Goal: Task Accomplishment & Management: Manage account settings

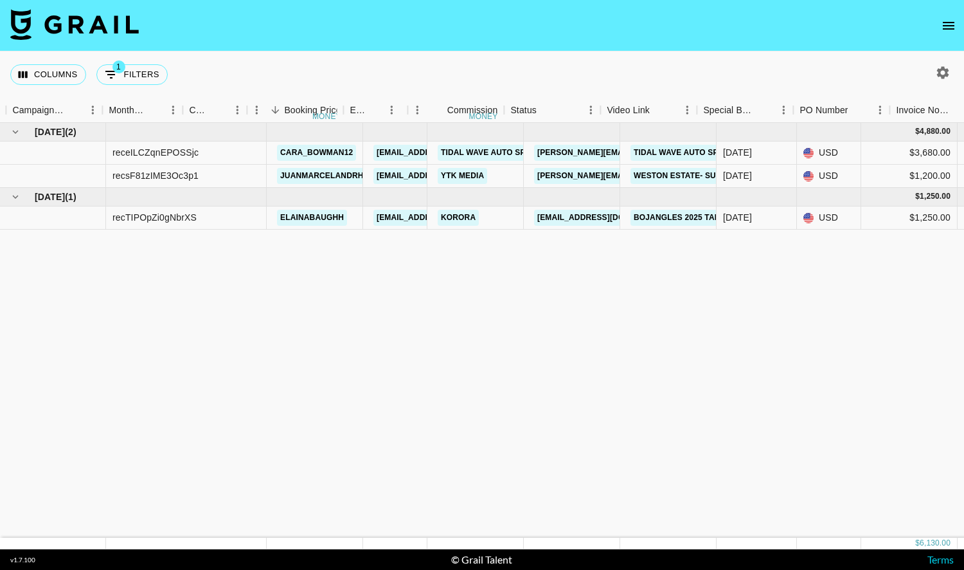
scroll to position [0, 614]
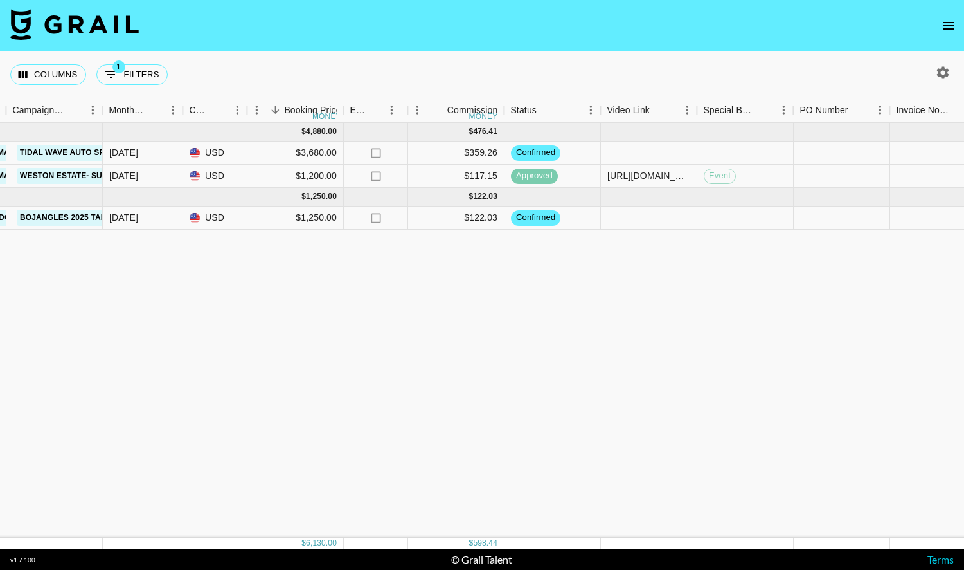
click at [948, 24] on icon "open drawer" at bounding box center [949, 26] width 12 height 8
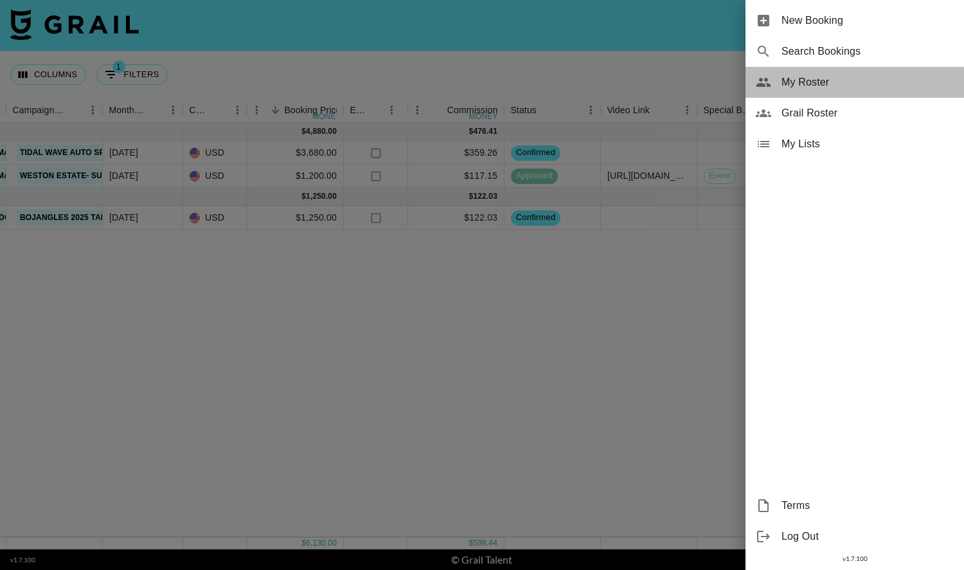
click at [864, 89] on span "My Roster" at bounding box center [868, 82] width 172 height 15
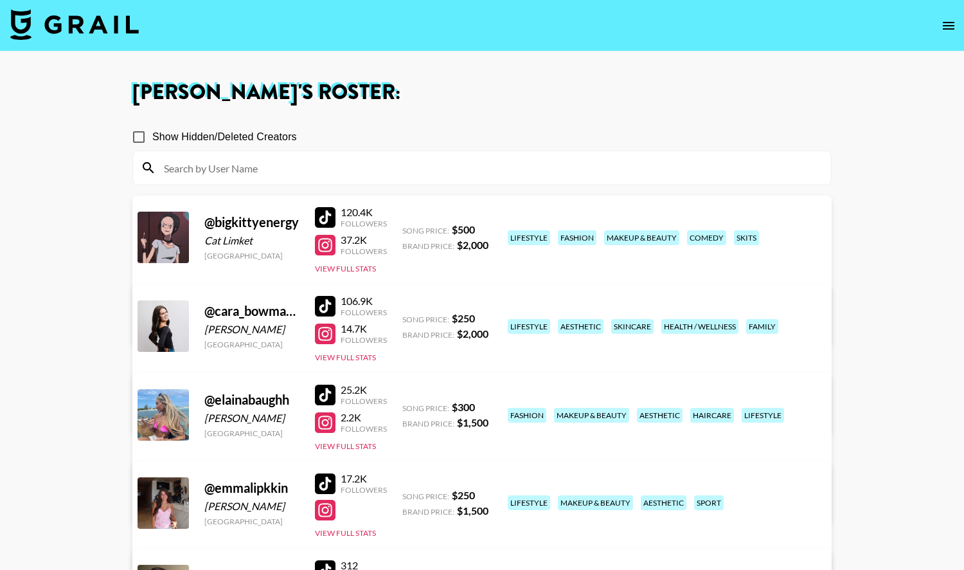
click at [406, 317] on link "View/Edit Details" at bounding box center [281, 323] width 251 height 13
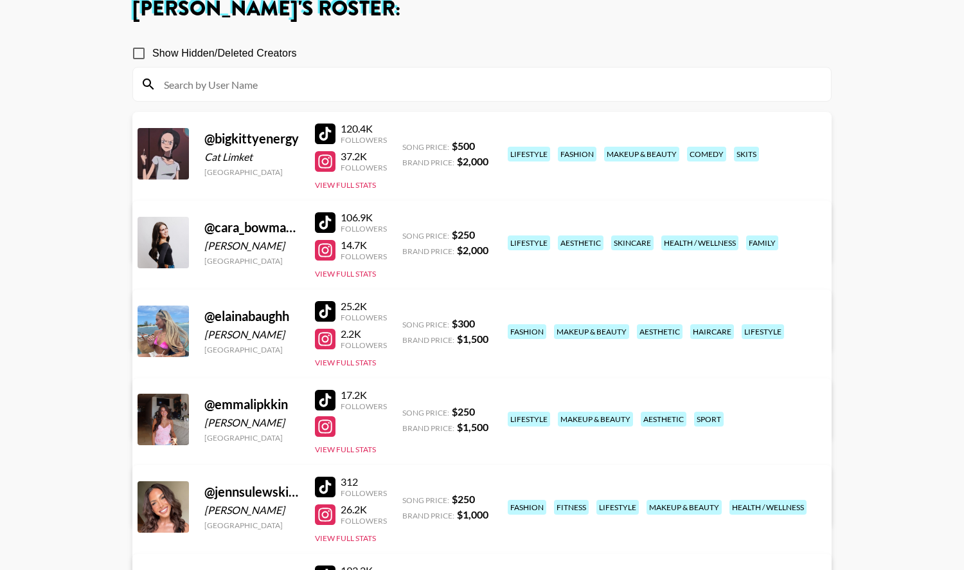
scroll to position [100, 0]
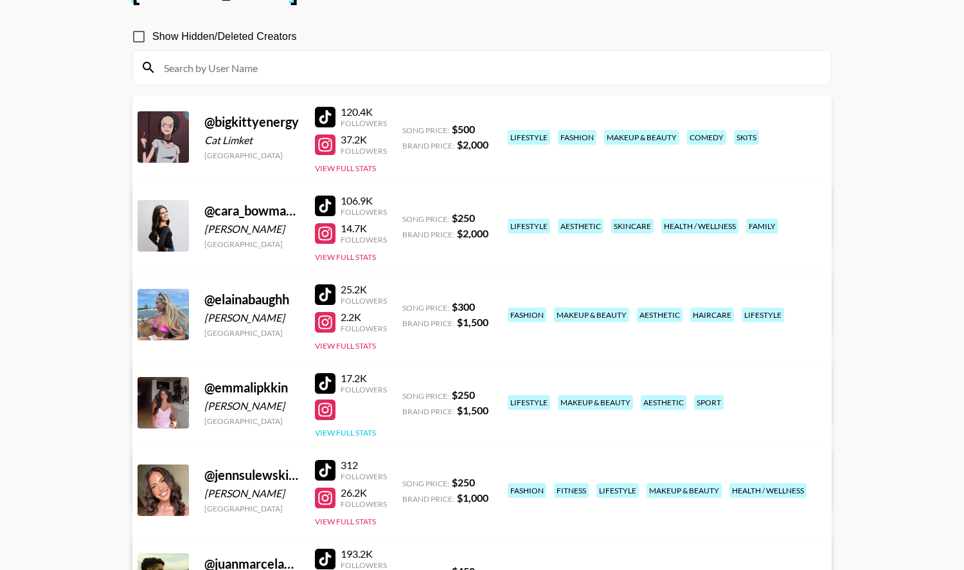
click at [366, 429] on button "View Full Stats" at bounding box center [345, 432] width 61 height 10
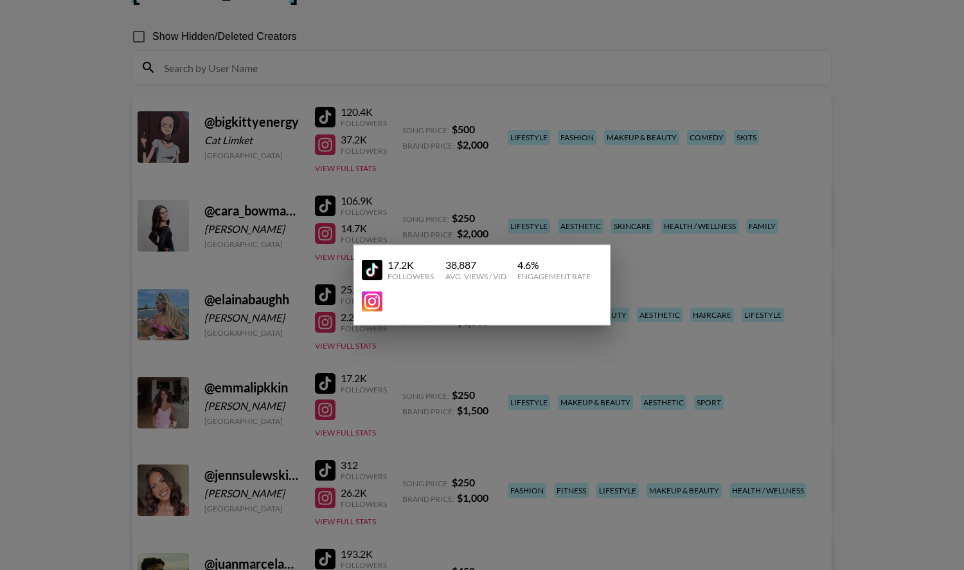
click at [370, 424] on div at bounding box center [482, 285] width 964 height 570
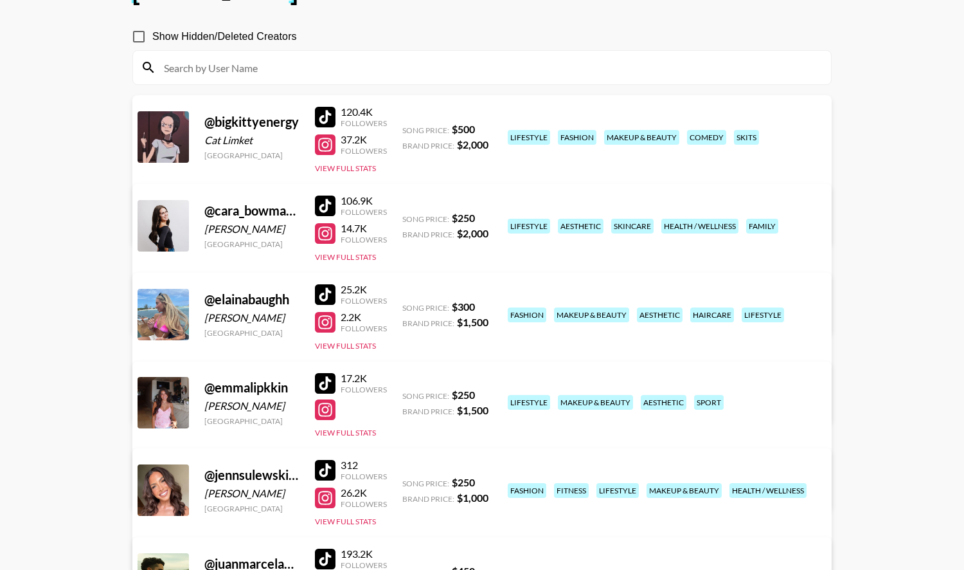
click at [406, 481] on link "View/Edit Details" at bounding box center [281, 487] width 251 height 13
click at [406, 394] on link "View/Edit Details" at bounding box center [281, 400] width 251 height 13
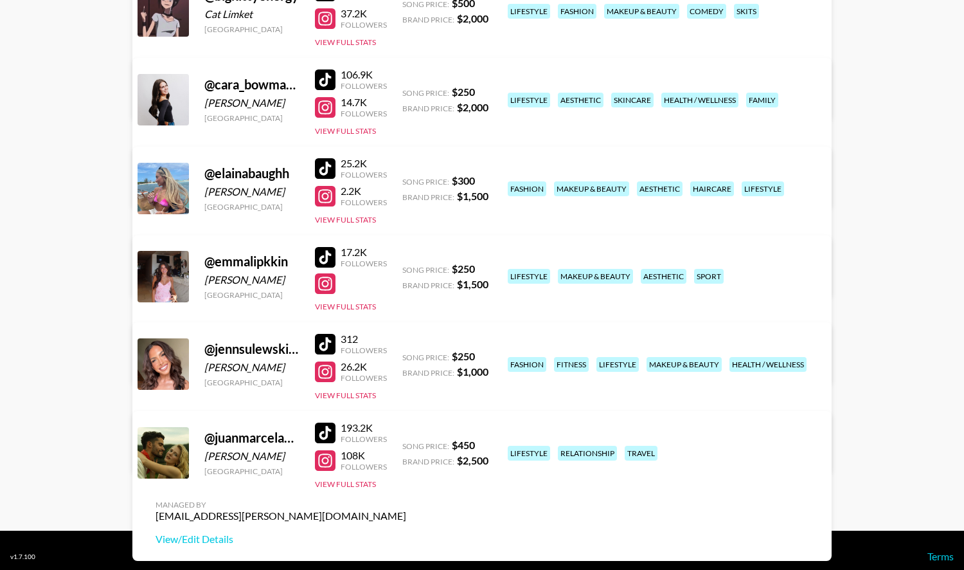
scroll to position [229, 0]
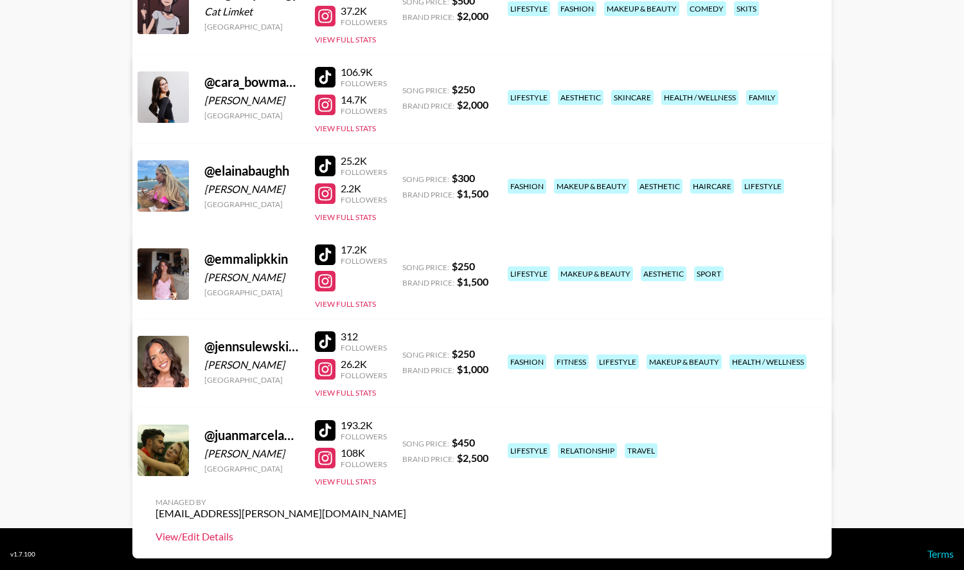
click at [406, 530] on link "View/Edit Details" at bounding box center [281, 536] width 251 height 13
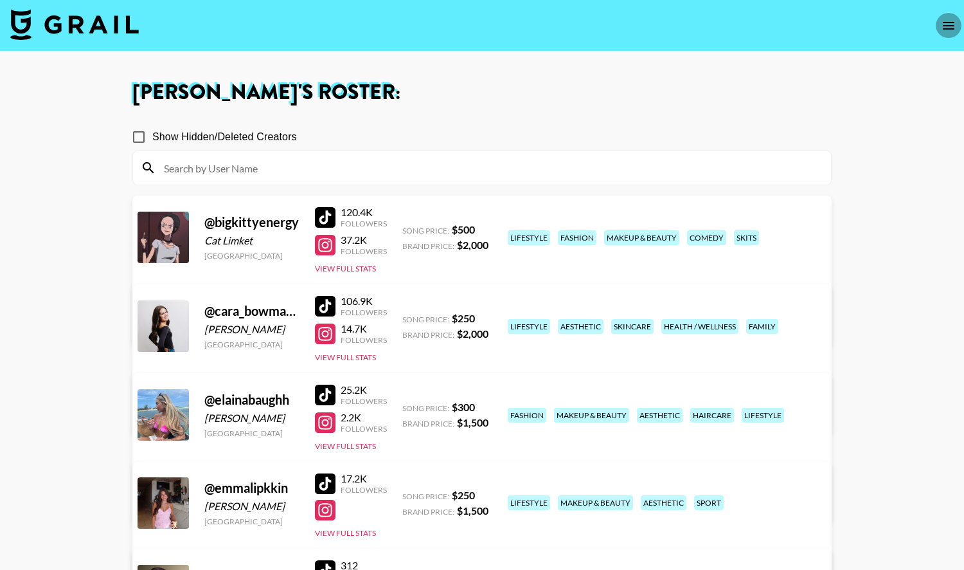
click at [944, 22] on icon "open drawer" at bounding box center [949, 26] width 12 height 8
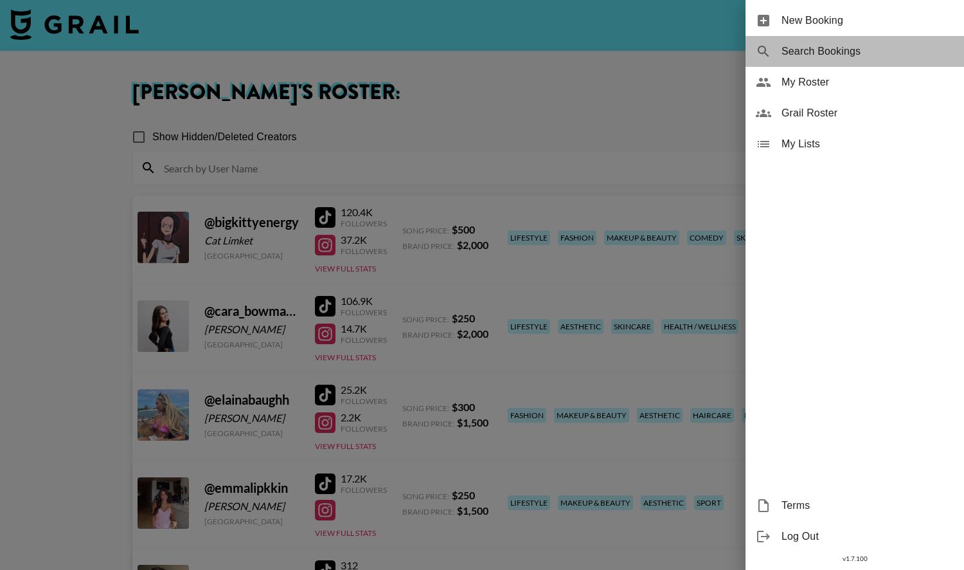
click at [877, 49] on span "Search Bookings" at bounding box center [868, 51] width 172 height 15
select select "id"
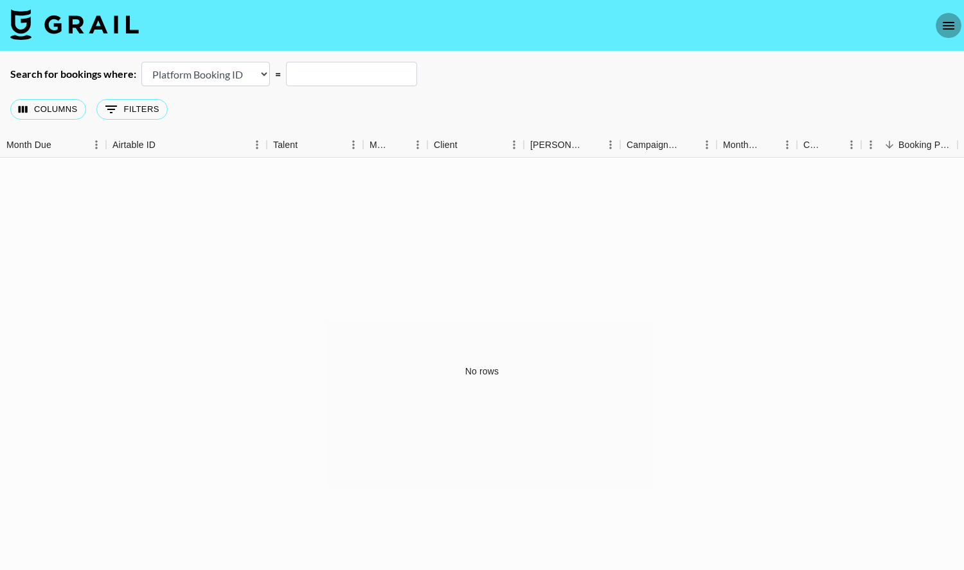
click at [946, 24] on icon "open drawer" at bounding box center [948, 25] width 15 height 15
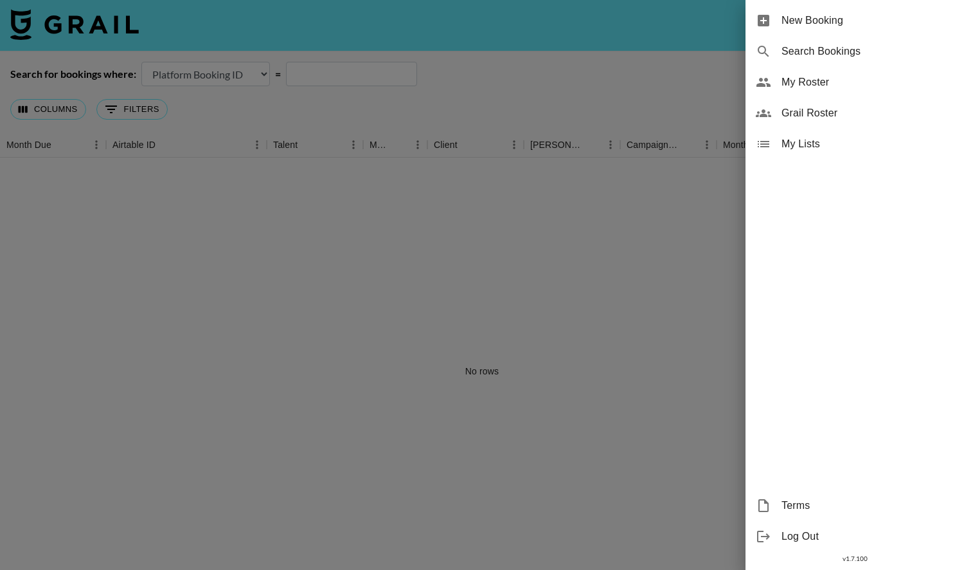
click at [898, 27] on span "New Booking" at bounding box center [868, 20] width 172 height 15
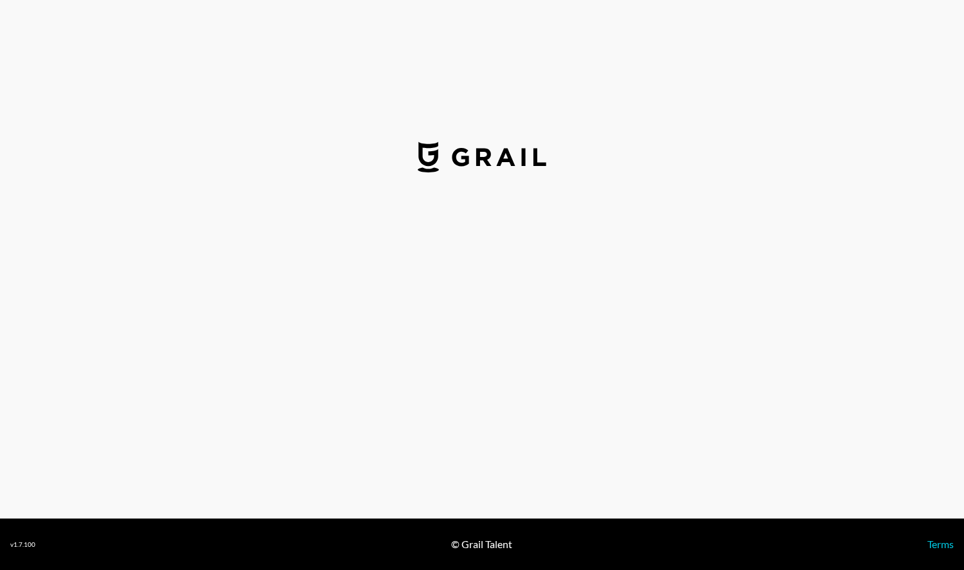
select select "USD"
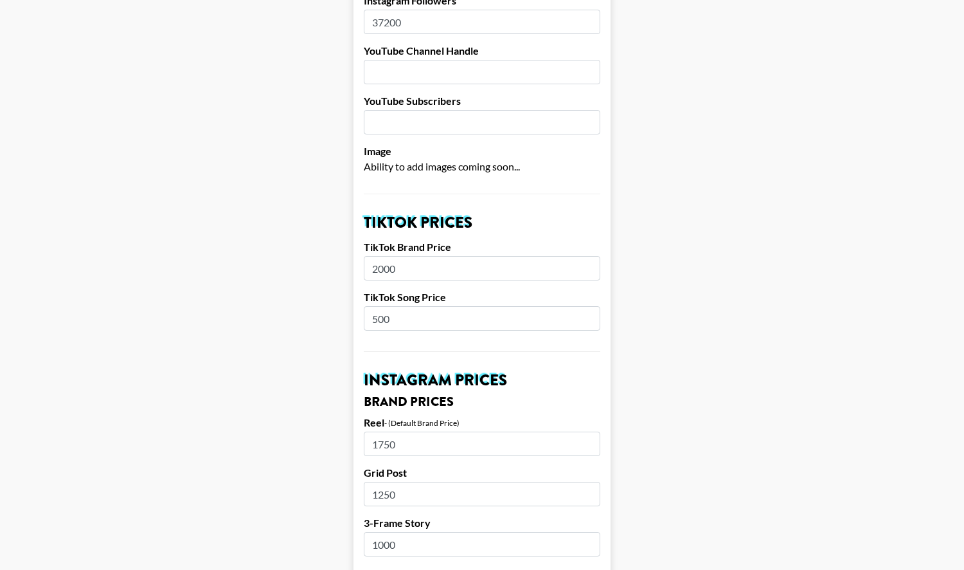
scroll to position [273, 0]
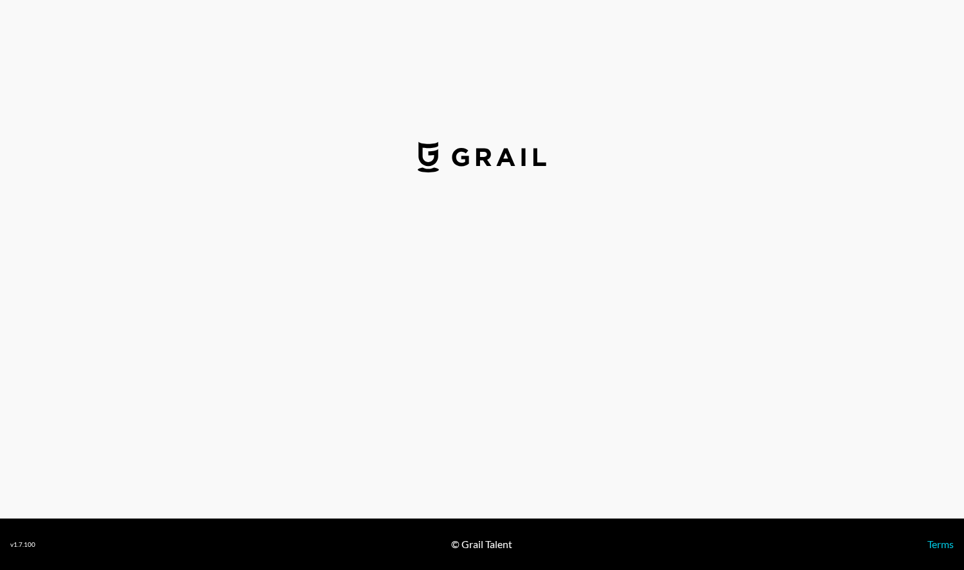
select select "USD"
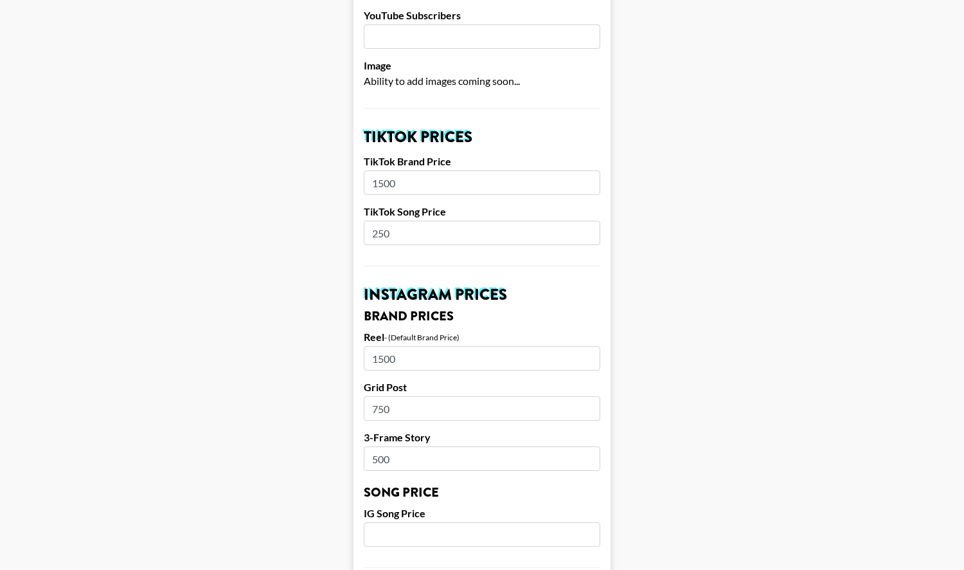
scroll to position [367, 0]
click at [436, 345] on input "1500" at bounding box center [482, 357] width 237 height 24
type input "1000"
click at [445, 395] on input "750" at bounding box center [482, 407] width 237 height 24
type input "700"
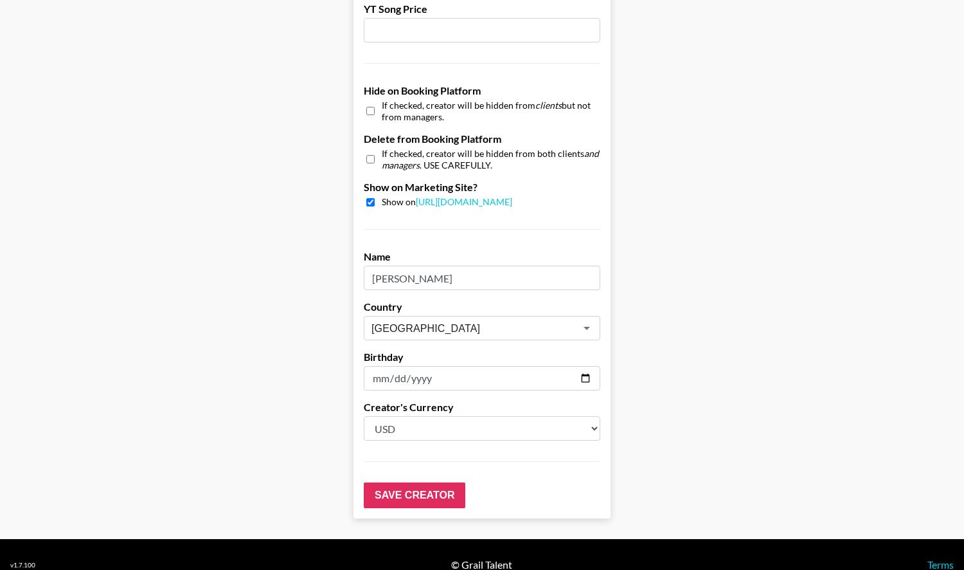
scroll to position [1172, 0]
click at [414, 482] on input "Save Creator" at bounding box center [415, 495] width 102 height 26
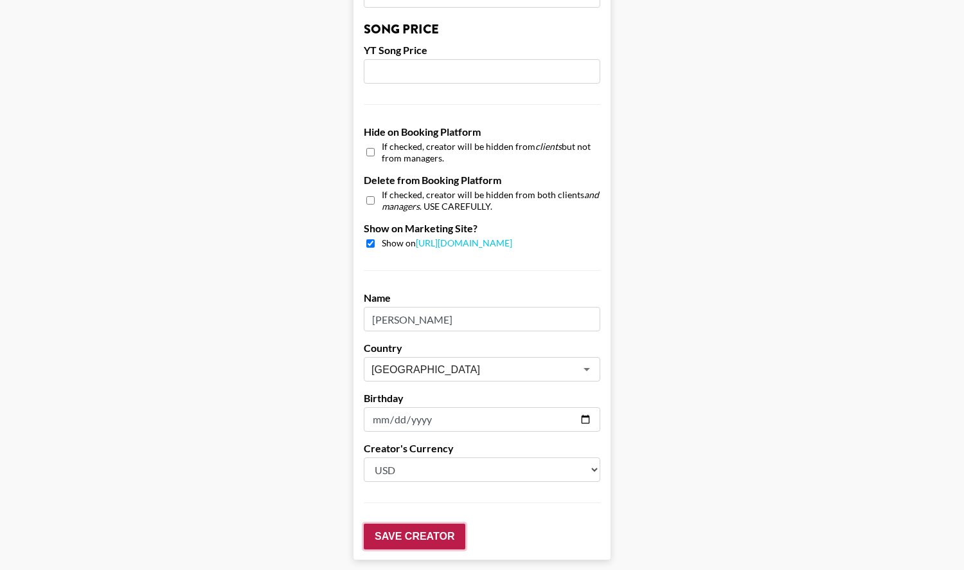
scroll to position [1213, 0]
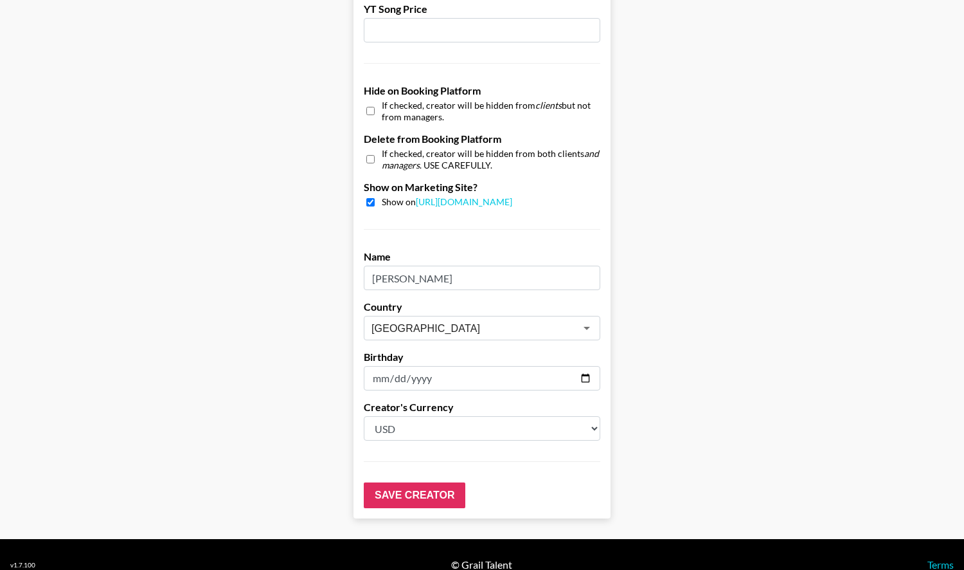
click at [417, 482] on input "Save Creator" at bounding box center [415, 495] width 102 height 26
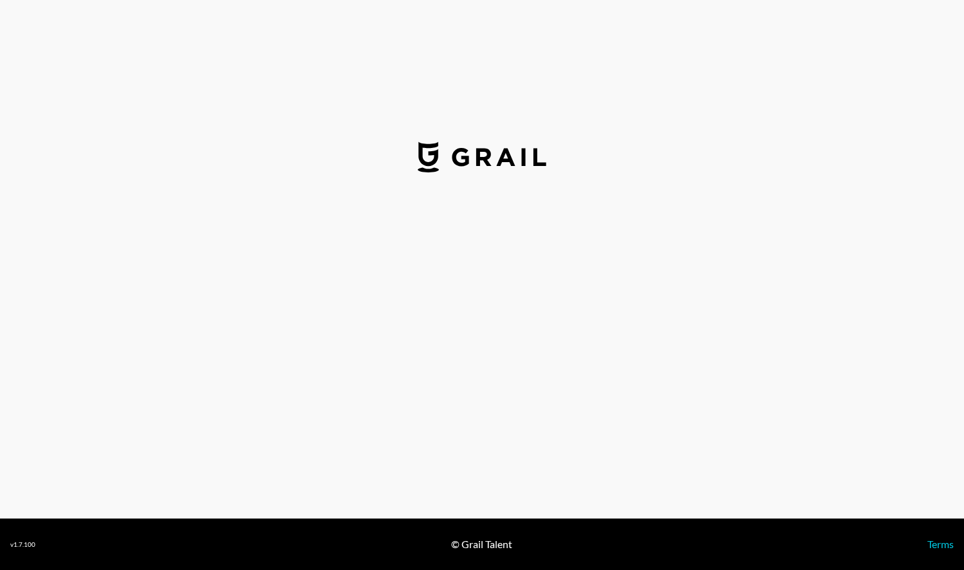
select select "USD"
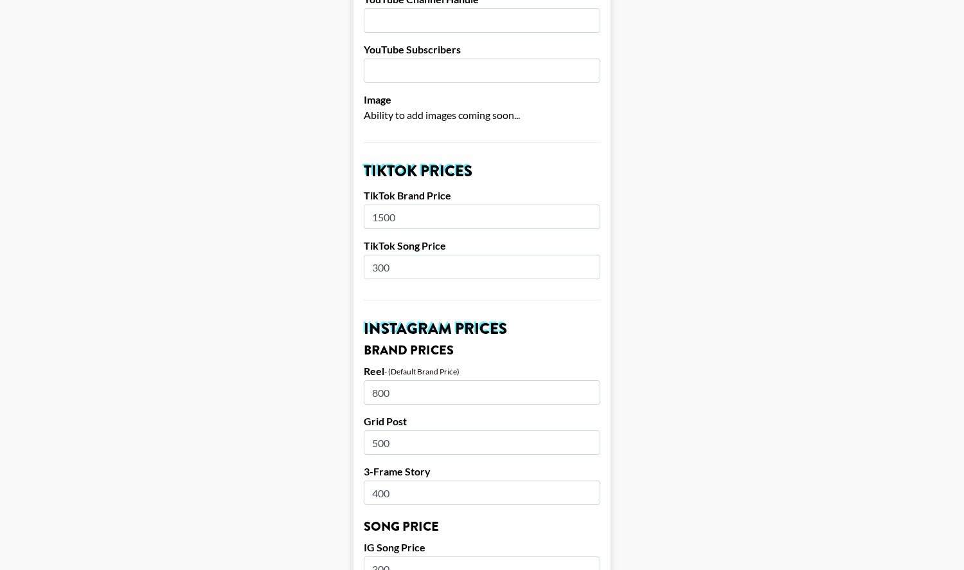
scroll to position [337, 0]
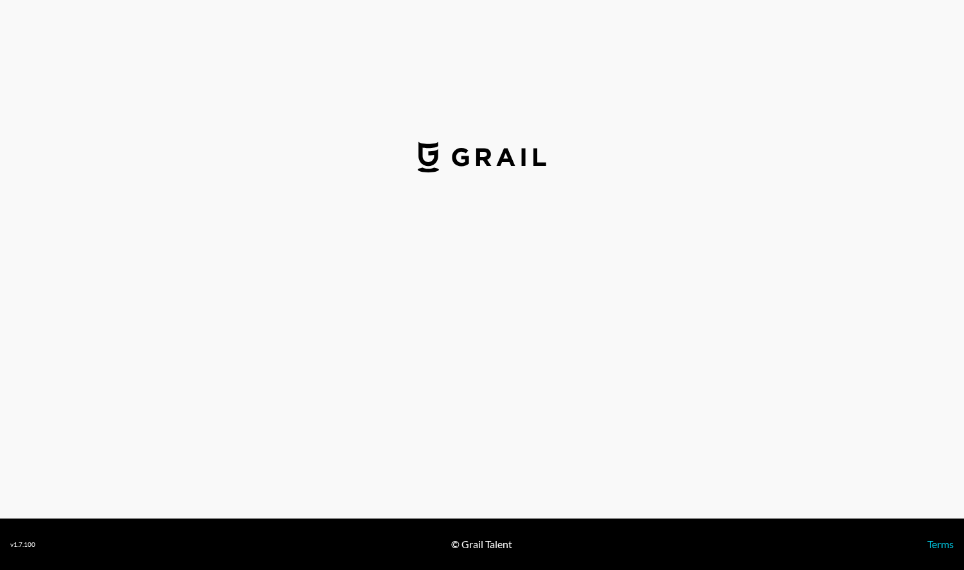
select select "USD"
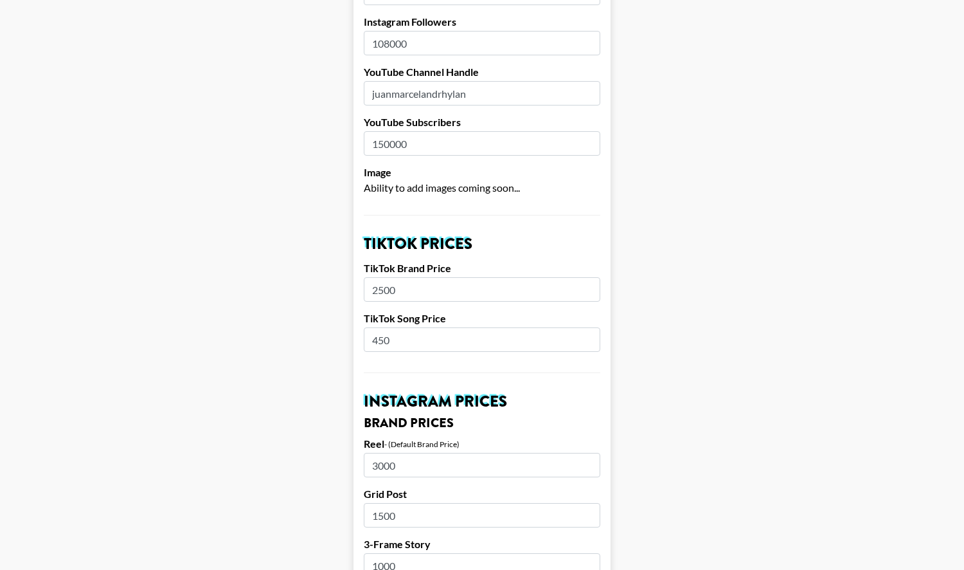
scroll to position [259, 0]
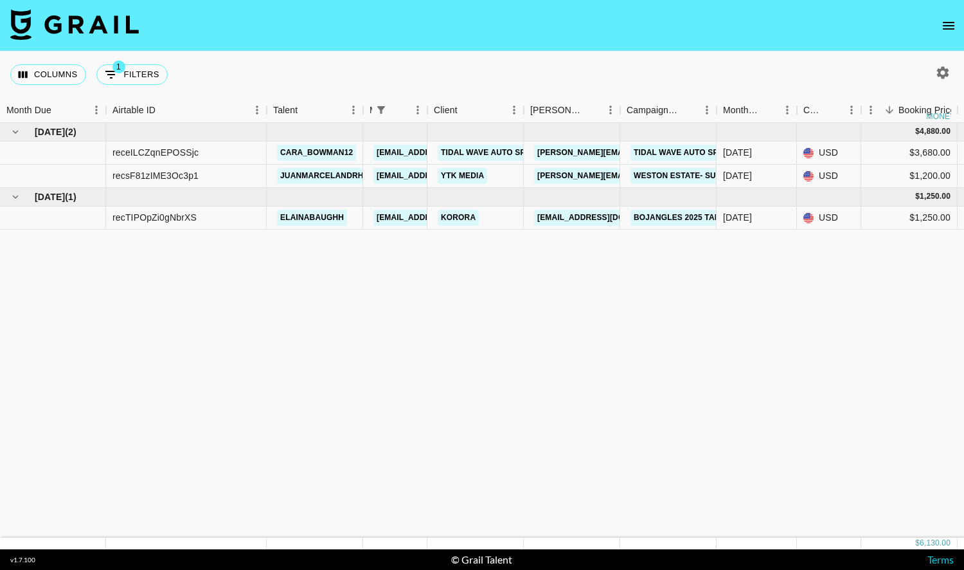
click at [93, 24] on img at bounding box center [74, 24] width 129 height 31
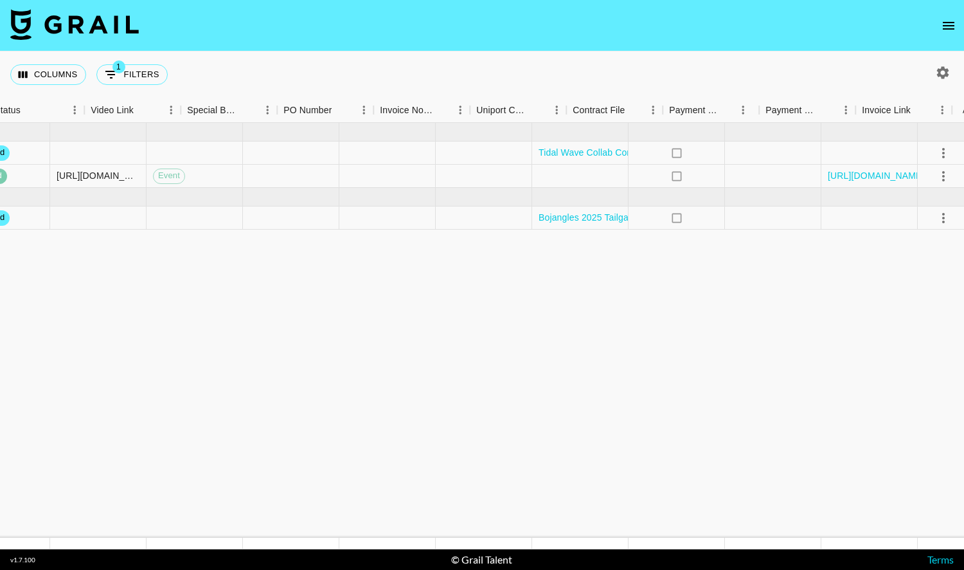
scroll to position [0, 1170]
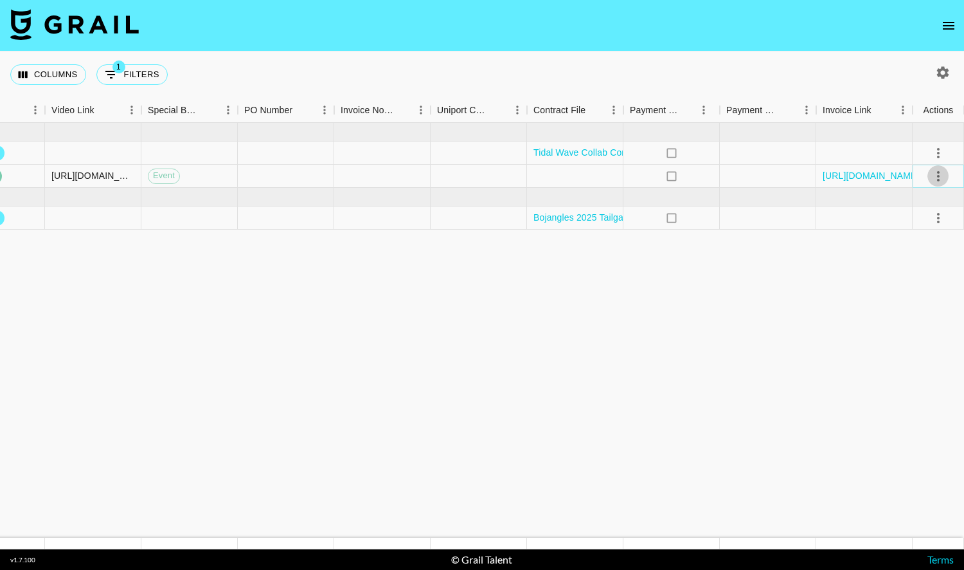
click at [939, 177] on icon "select merge strategy" at bounding box center [938, 175] width 15 height 15
click at [672, 175] on icon "no" at bounding box center [671, 176] width 13 height 13
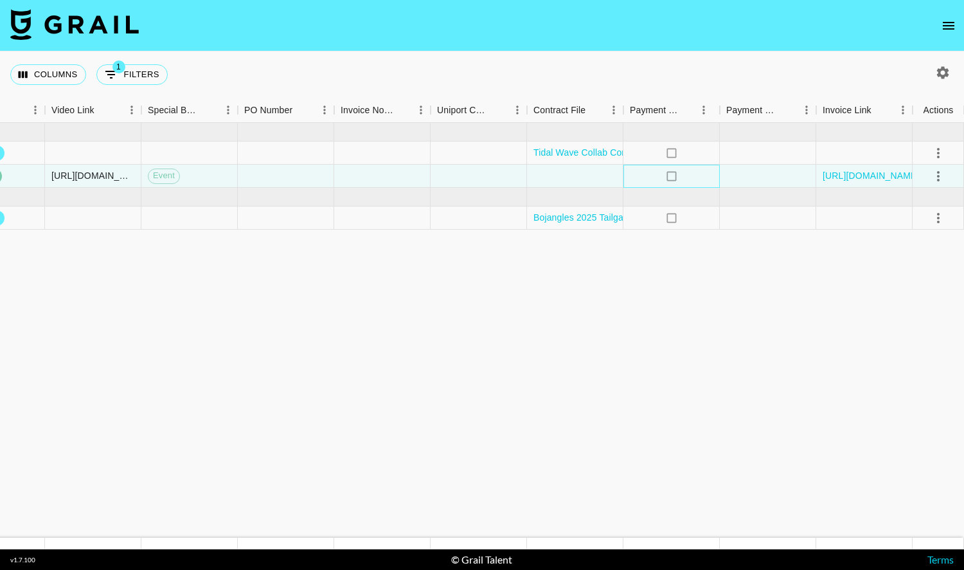
click at [672, 175] on icon "no" at bounding box center [671, 176] width 13 height 13
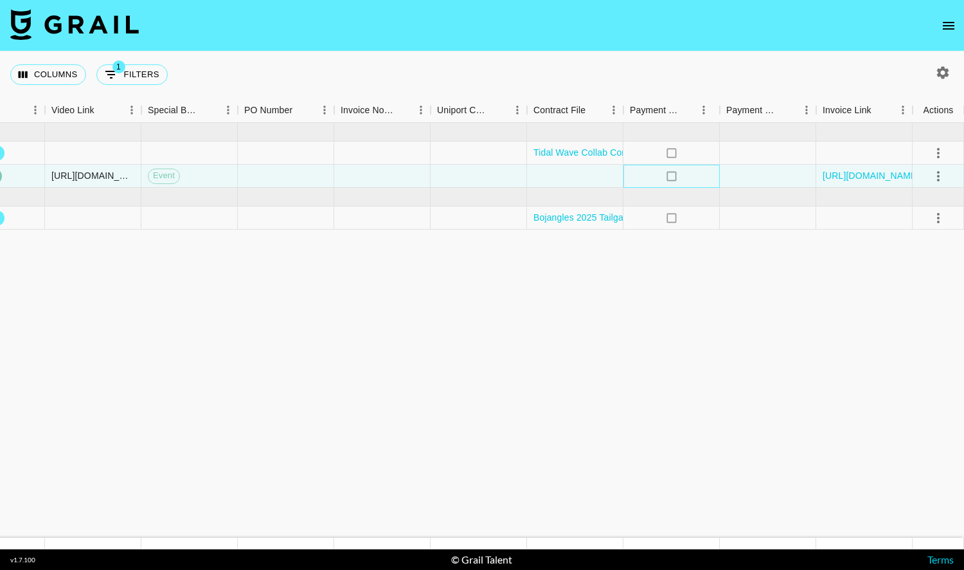
click at [672, 175] on icon "no" at bounding box center [671, 176] width 13 height 13
click at [936, 174] on icon "select merge strategy" at bounding box center [938, 175] width 15 height 15
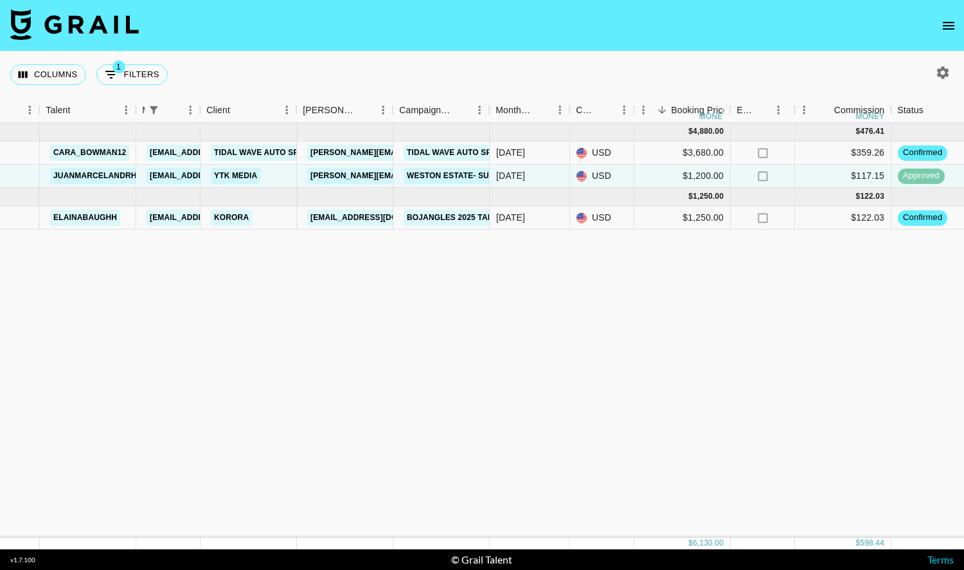
scroll to position [0, 361]
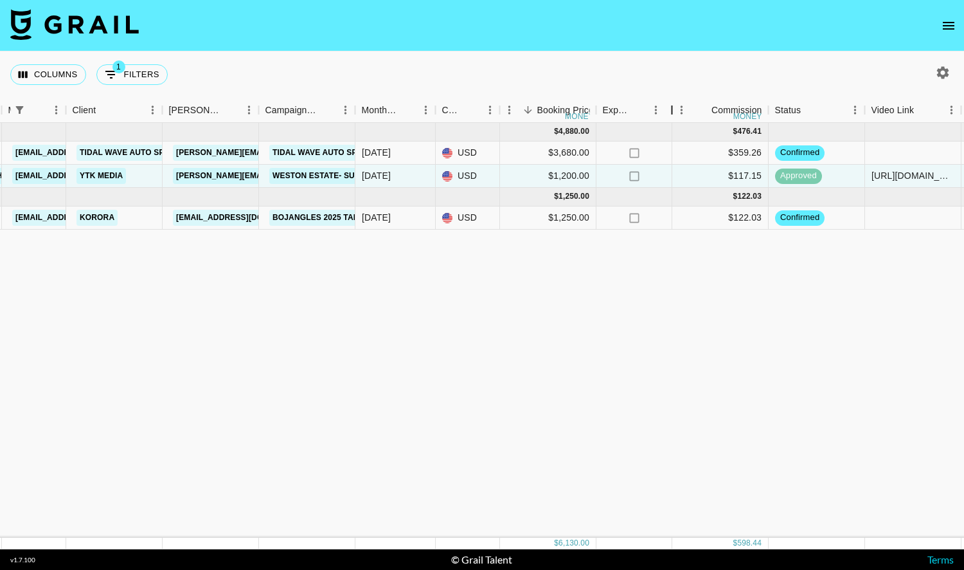
drag, startPoint x: 660, startPoint y: 106, endPoint x: 672, endPoint y: 108, distance: 11.7
click at [672, 108] on div "Expenses: Remove Commission?" at bounding box center [672, 110] width 15 height 25
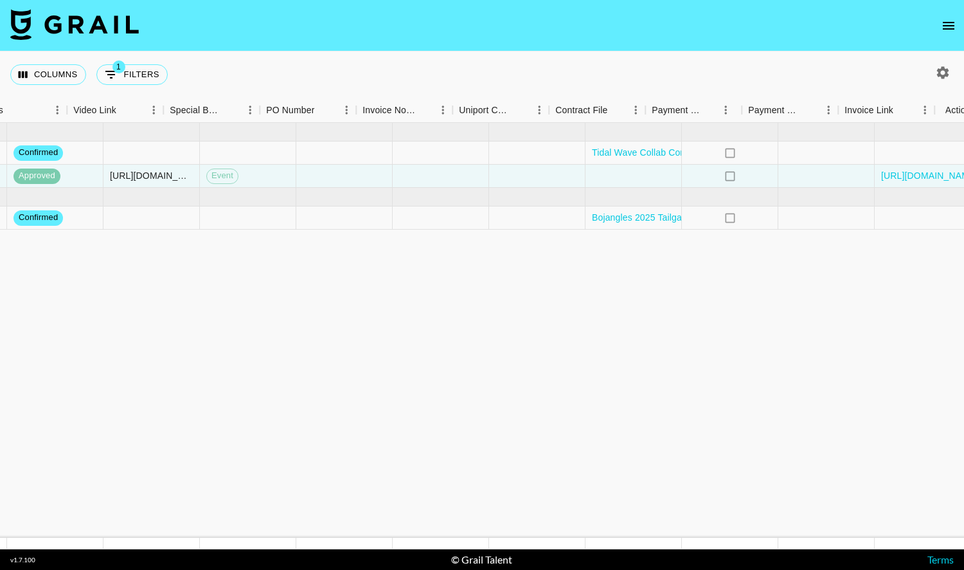
scroll to position [0, 1181]
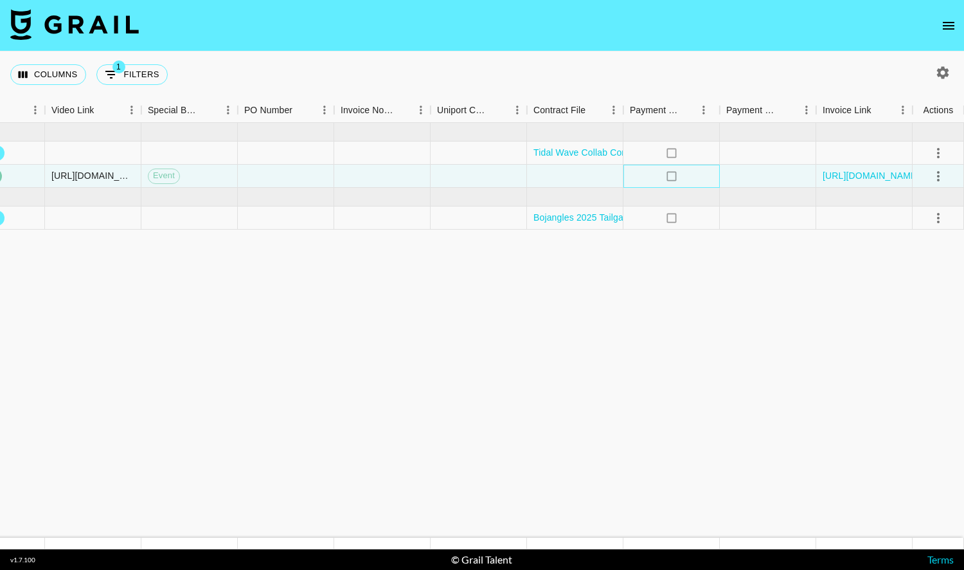
click at [674, 174] on icon "no" at bounding box center [671, 176] width 13 height 13
click at [941, 174] on icon "select merge strategy" at bounding box center [938, 175] width 15 height 15
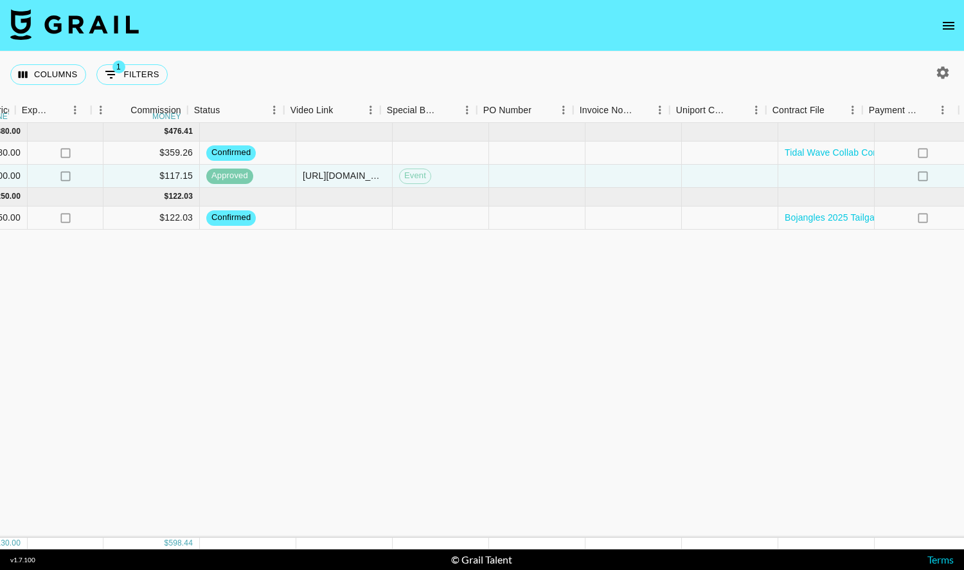
scroll to position [0, 942]
